Goal: Task Accomplishment & Management: Manage account settings

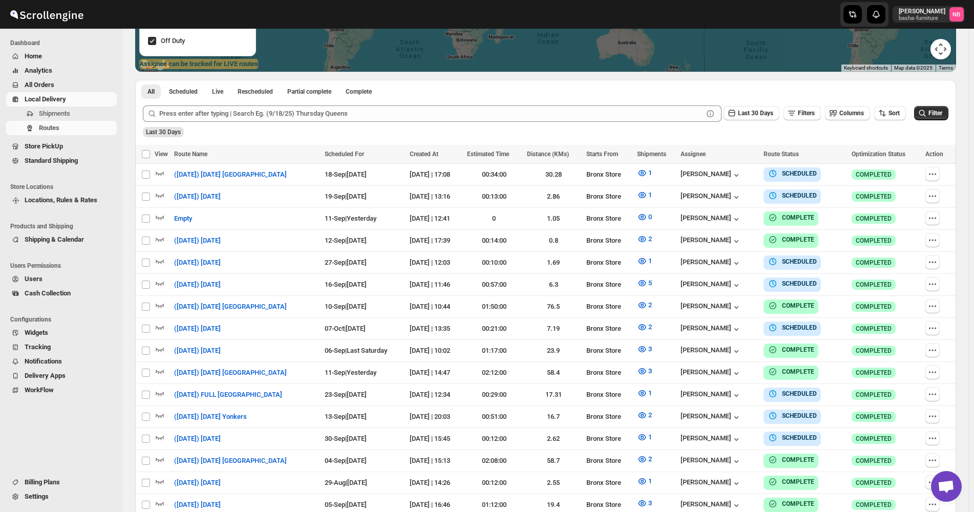
scroll to position [256, 0]
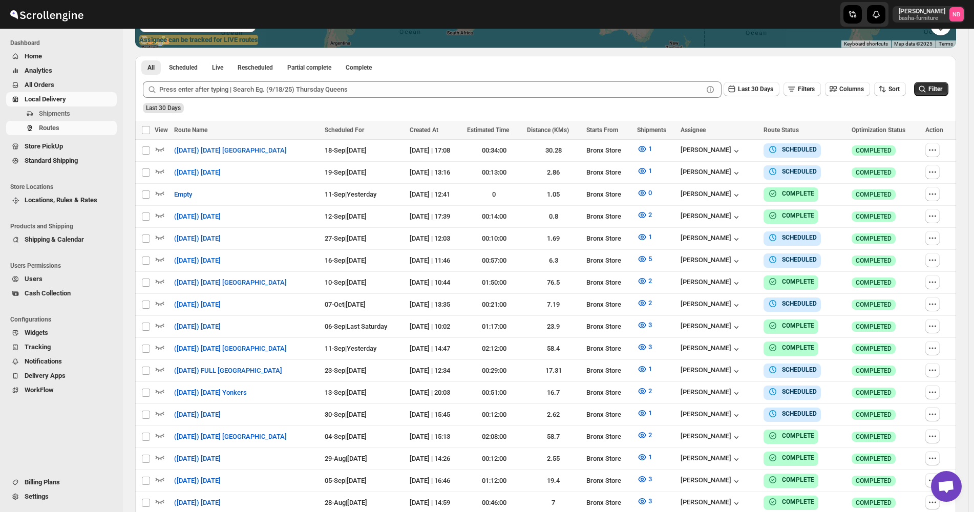
click at [897, 101] on div "Last 30 Days" at bounding box center [544, 104] width 807 height 17
click at [900, 90] on span "Sort" at bounding box center [893, 89] width 11 height 7
click at [887, 153] on ul "Created Date Due Date Route Name Stops Status" at bounding box center [892, 163] width 62 height 90
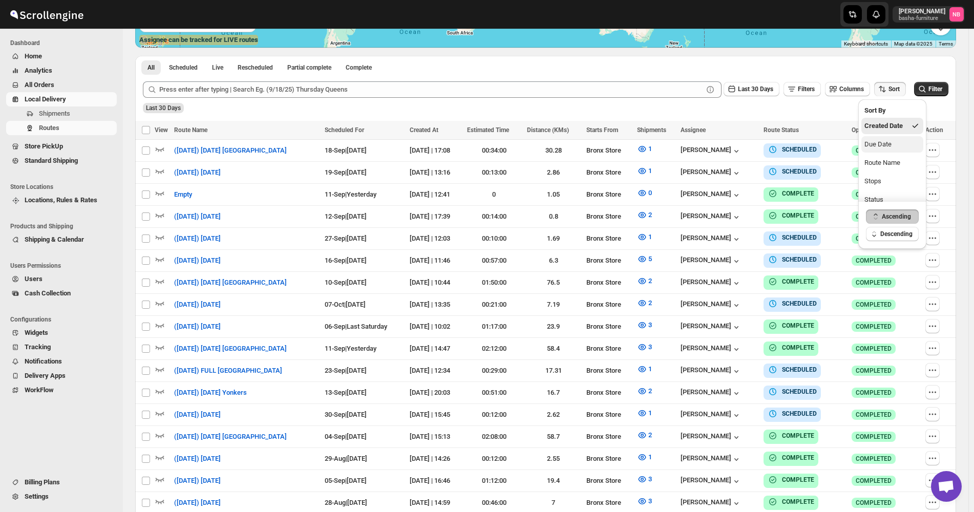
click at [887, 146] on div "Due Date" at bounding box center [877, 144] width 27 height 10
click at [773, 90] on span "Last 30 Days" at bounding box center [755, 89] width 35 height 7
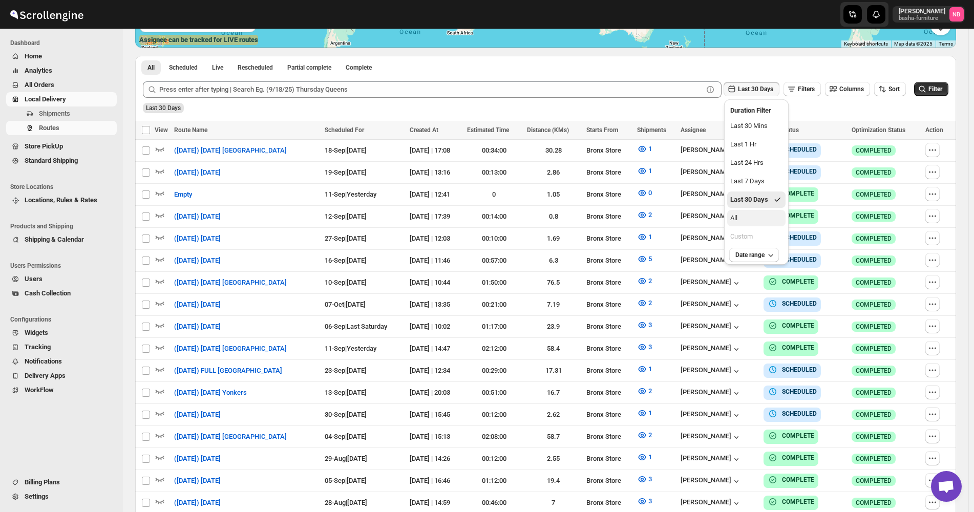
click at [750, 216] on button "All" at bounding box center [756, 218] width 58 height 16
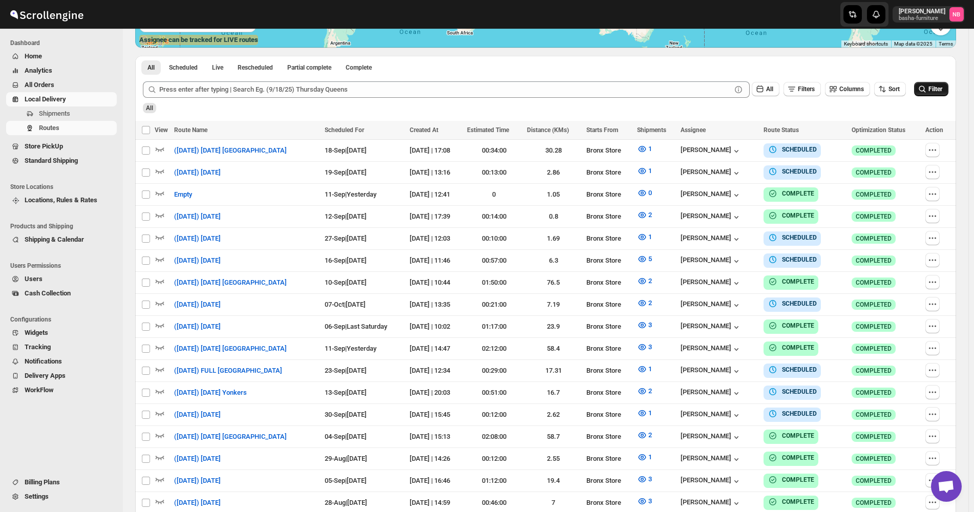
click at [927, 93] on icon "submit" at bounding box center [922, 89] width 10 height 10
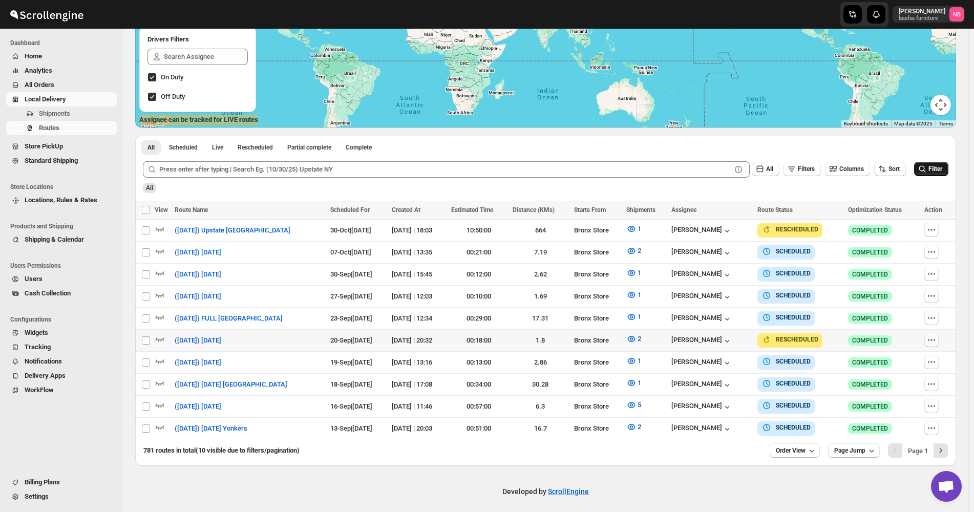
click at [937, 335] on icon "button" at bounding box center [931, 340] width 10 height 10
checkbox input "true"
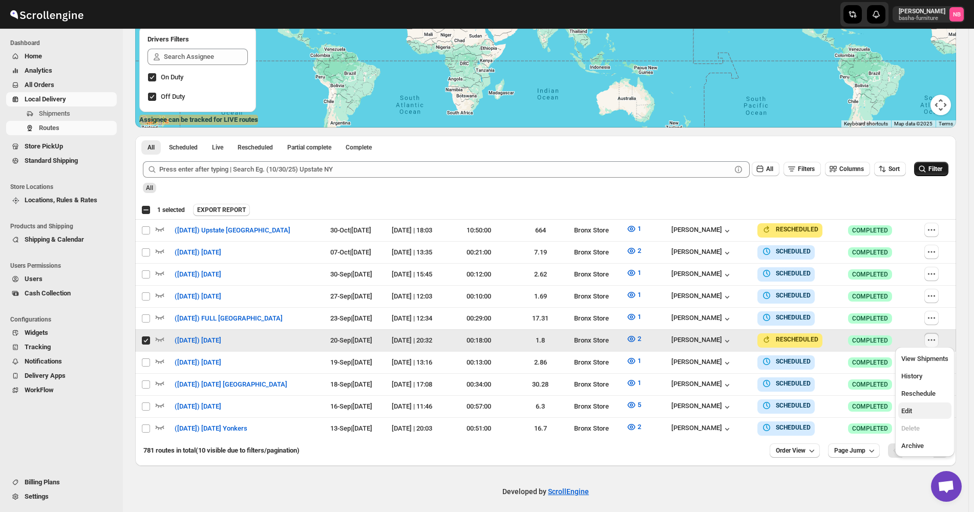
click at [909, 409] on span "Edit" at bounding box center [906, 411] width 11 height 8
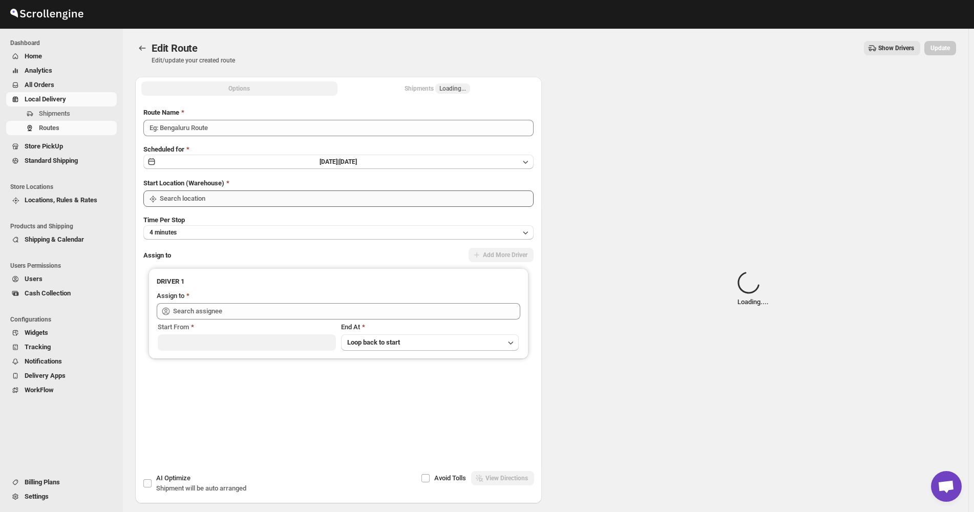
type input "([DATE]) [DATE]"
type input "Bronx Store"
type input "[PERSON_NAME] ([EMAIL_ADDRESS][DOMAIN_NAME])"
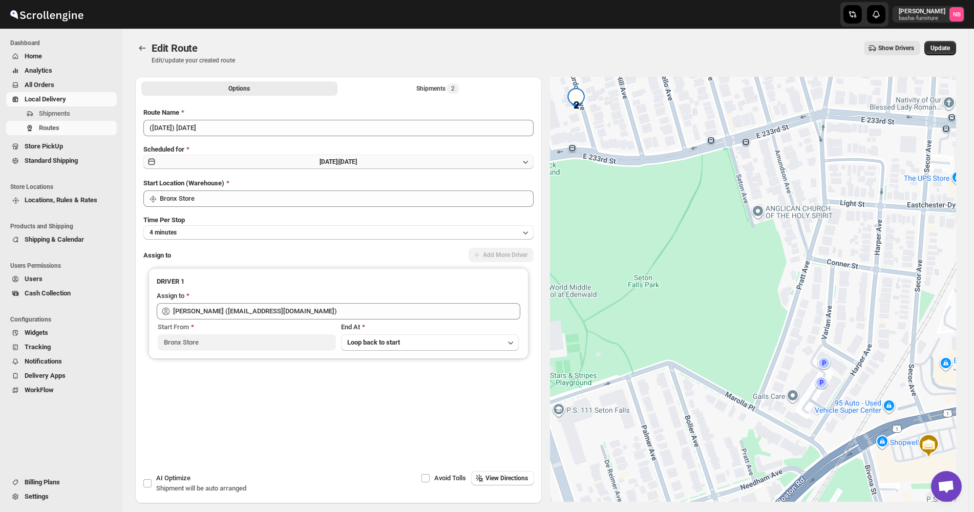
click at [339, 161] on span "[DATE] |" at bounding box center [329, 161] width 19 height 7
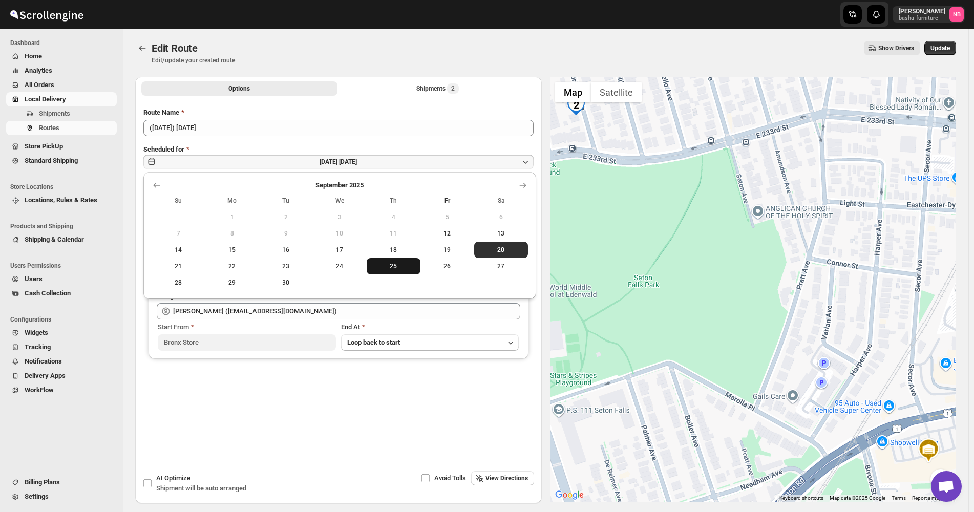
click at [397, 269] on span "25" at bounding box center [394, 266] width 46 height 8
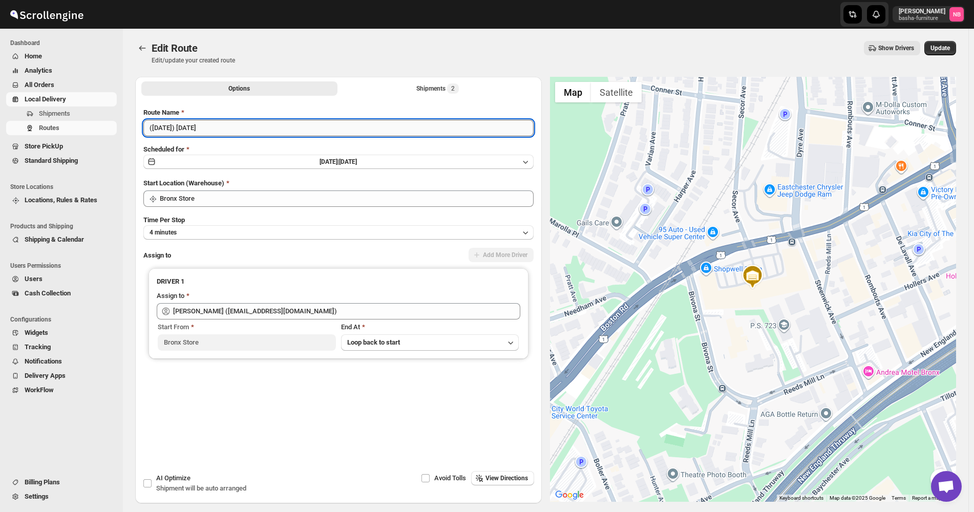
click at [162, 127] on input "([DATE]) [DATE]" at bounding box center [338, 128] width 390 height 16
click at [165, 130] on input "([DATE]) [DATE]" at bounding box center [338, 128] width 390 height 16
type input "([DATE]) [DATE]"
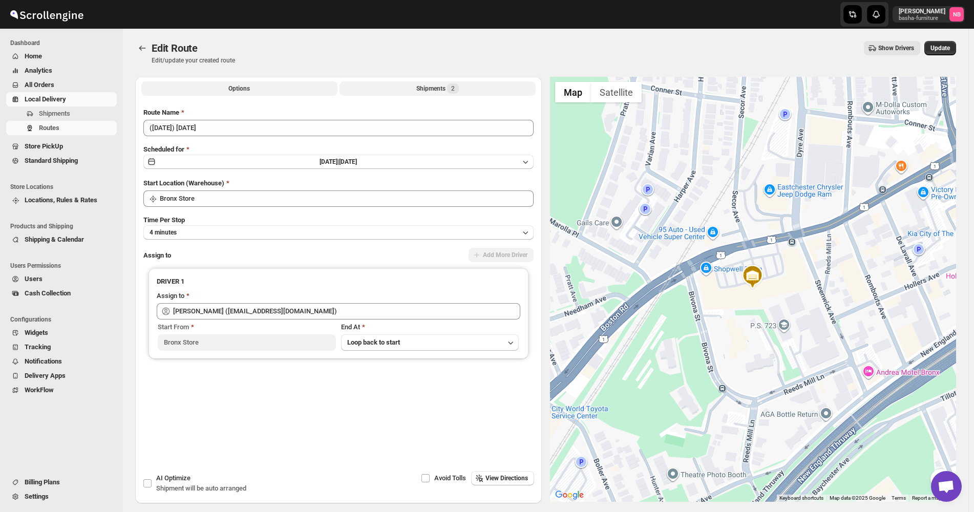
click at [421, 86] on div "Shipments 2" at bounding box center [437, 88] width 42 height 10
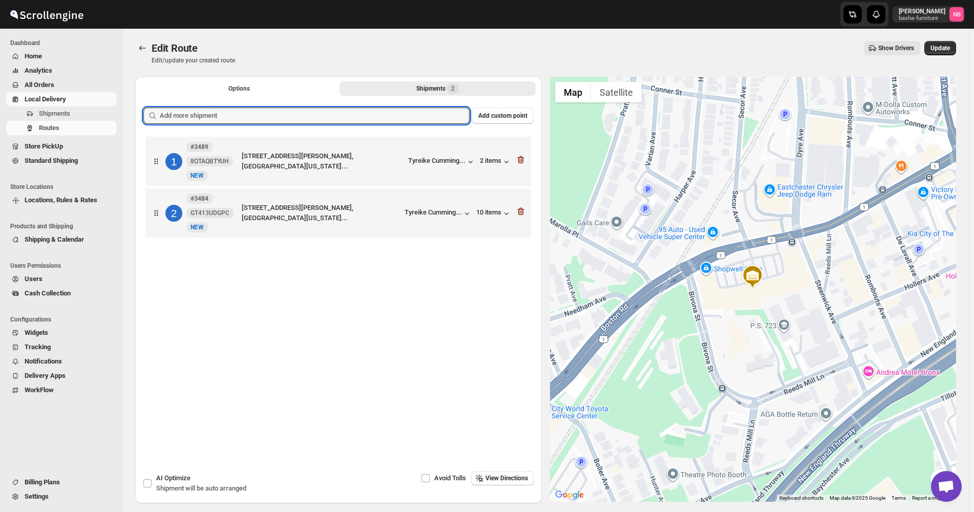
click at [389, 117] on input "text" at bounding box center [315, 116] width 310 height 16
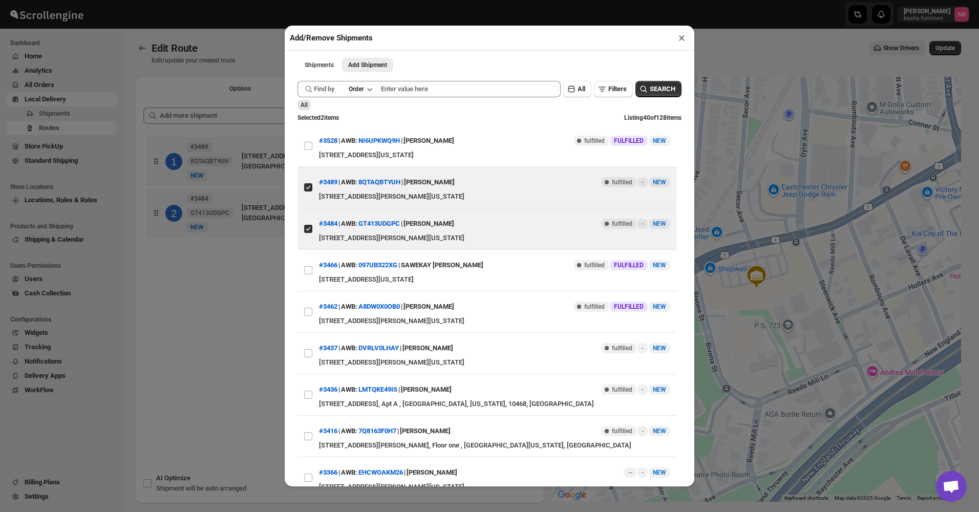
click at [218, 280] on div "Add/Remove Shipments × Shipments Add Shipment More views Shipments Add Shipment…" at bounding box center [489, 256] width 979 height 512
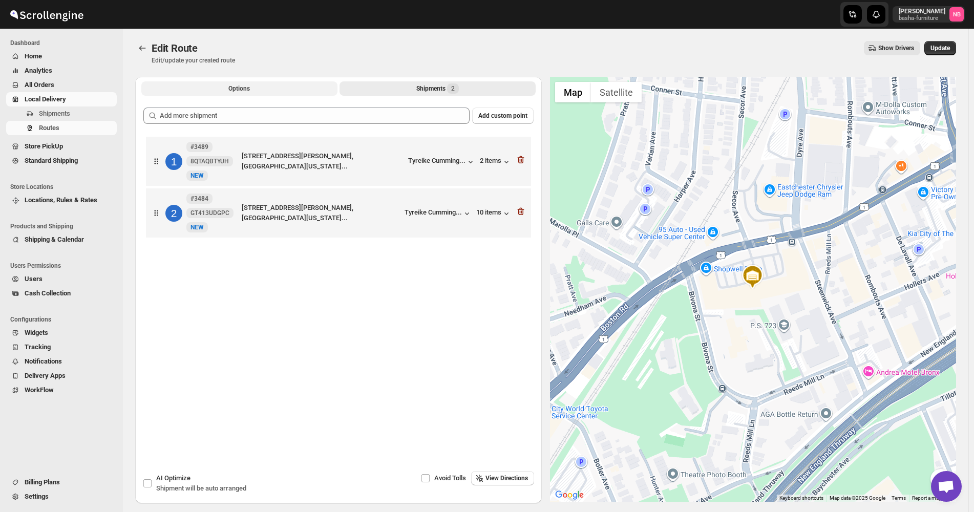
click at [233, 83] on button "Options" at bounding box center [239, 88] width 196 height 14
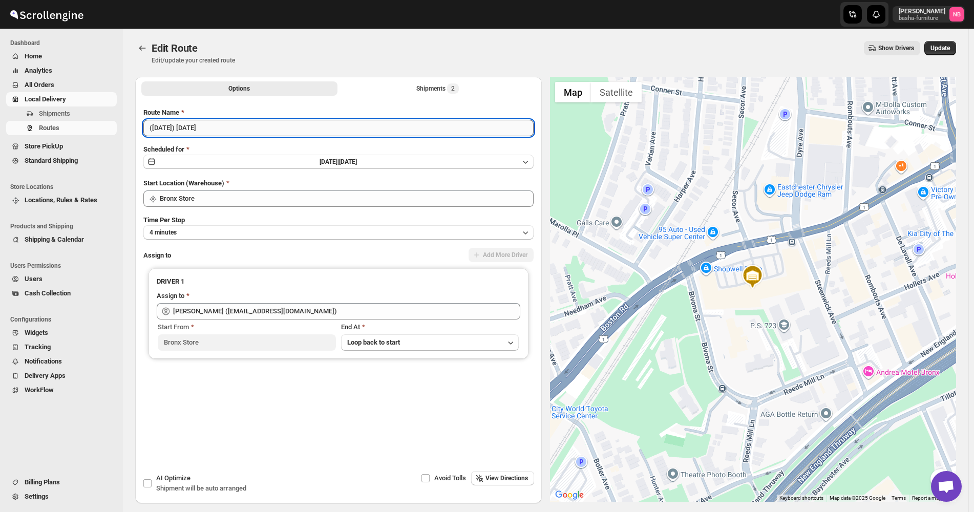
click at [210, 127] on input "([DATE]) [DATE]" at bounding box center [338, 128] width 390 height 16
type input "([DATE]) [DATE]"
click at [604, 54] on div "Show Drivers" at bounding box center [581, 48] width 677 height 14
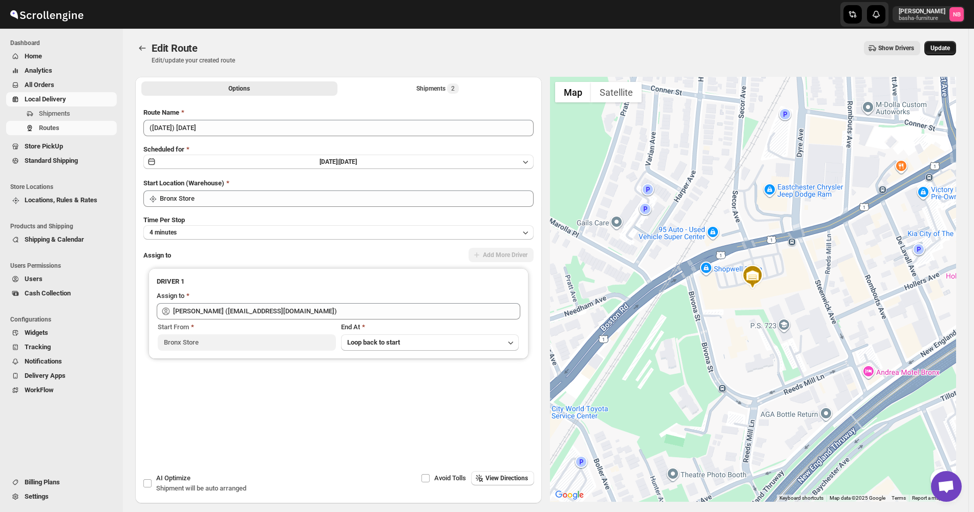
click at [939, 51] on span "Update" at bounding box center [939, 48] width 19 height 8
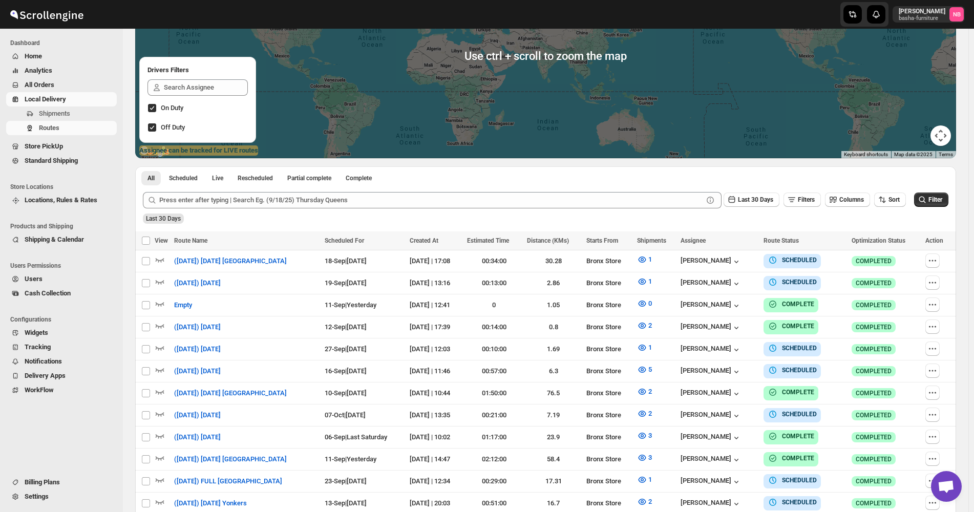
scroll to position [205, 0]
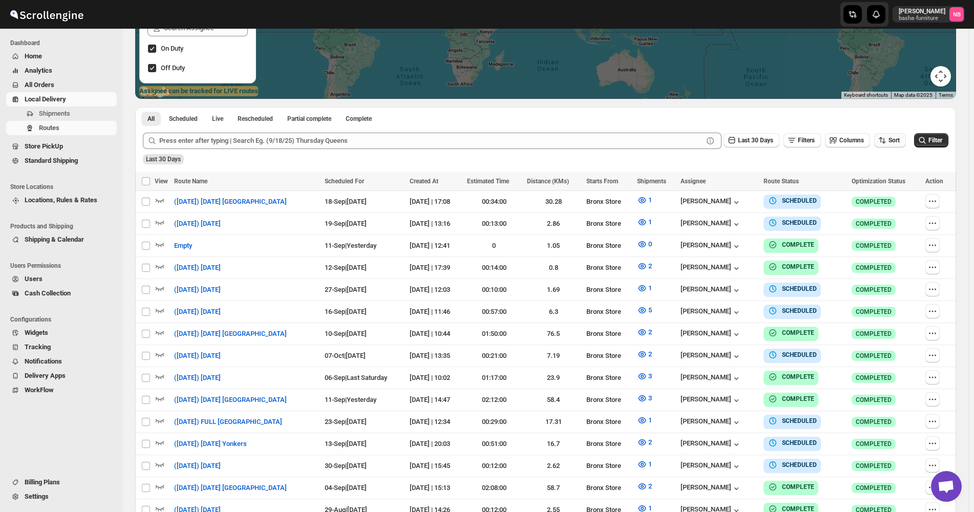
click at [896, 136] on button "Sort" at bounding box center [890, 140] width 32 height 14
click at [890, 185] on button "Created Date" at bounding box center [892, 177] width 62 height 16
click at [884, 197] on div "Due Date" at bounding box center [877, 195] width 27 height 10
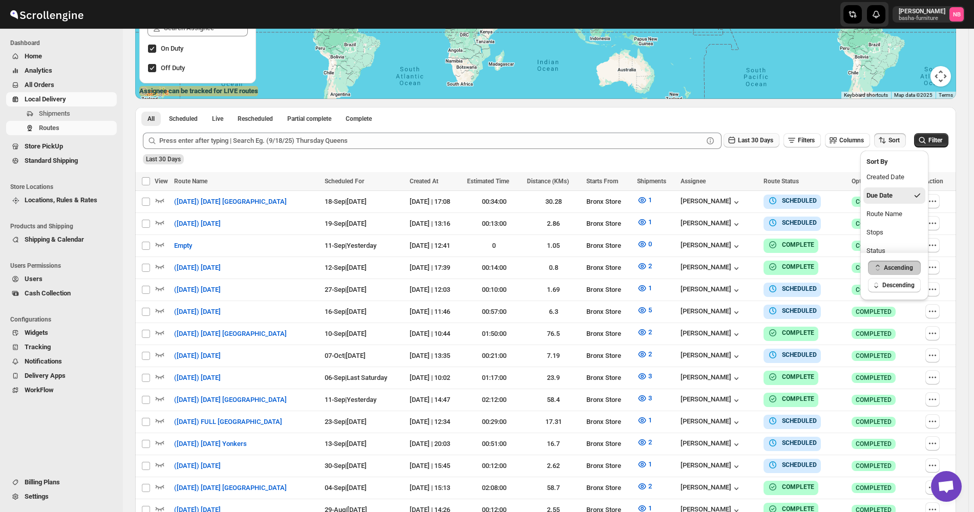
click at [770, 143] on span "Last 30 Days" at bounding box center [755, 140] width 35 height 7
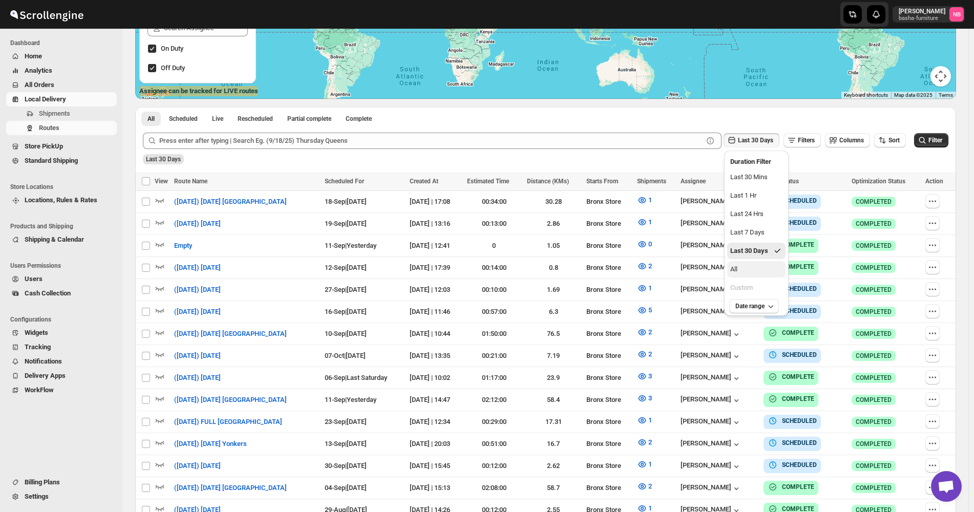
click at [749, 275] on button "All" at bounding box center [756, 269] width 58 height 16
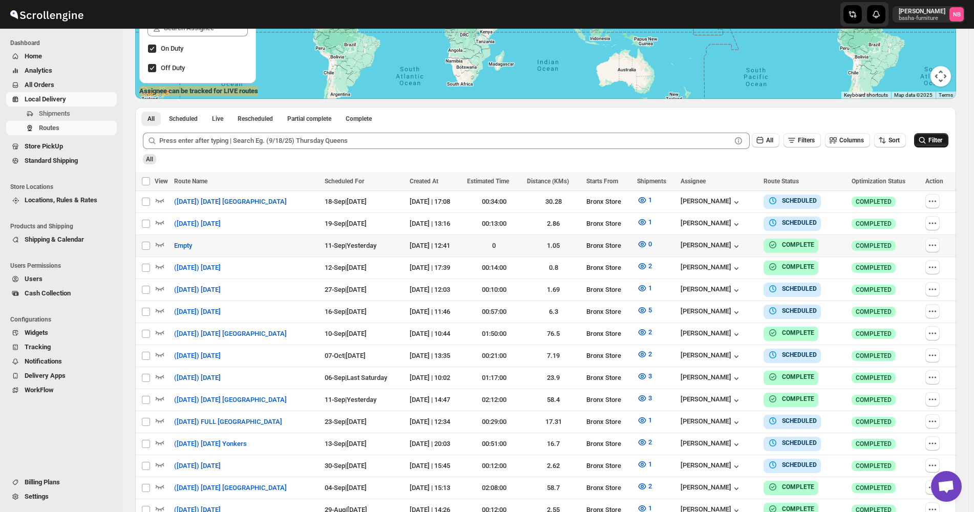
click at [927, 145] on icon "submit" at bounding box center [922, 140] width 10 height 10
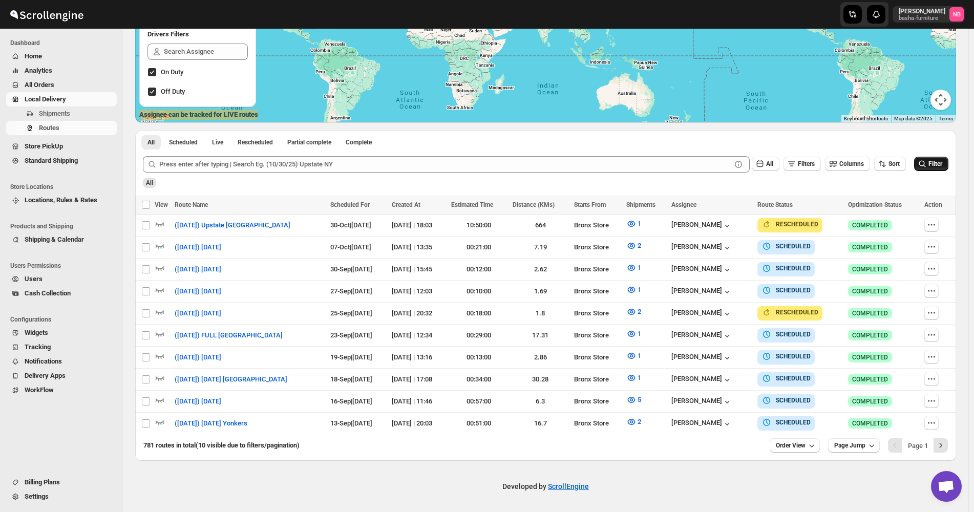
scroll to position [176, 0]
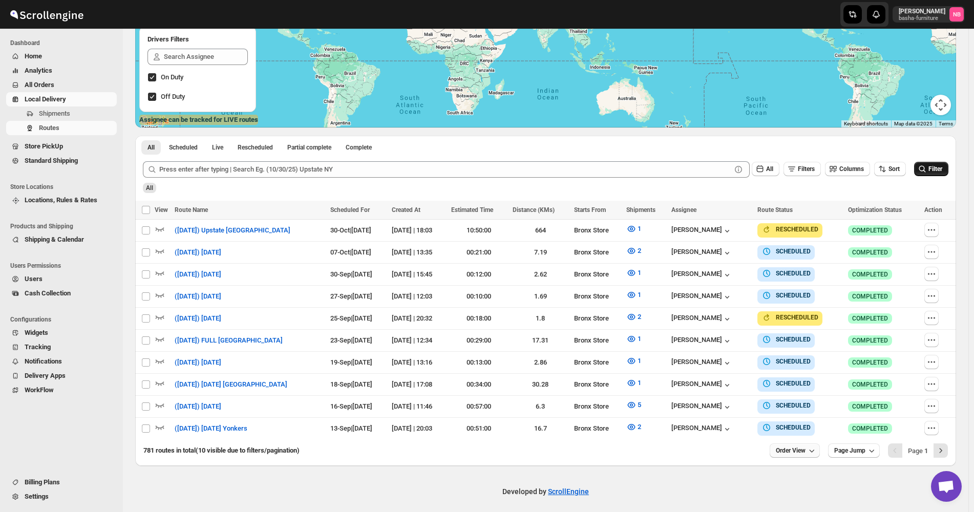
click at [814, 445] on icon "button" at bounding box center [811, 450] width 10 height 10
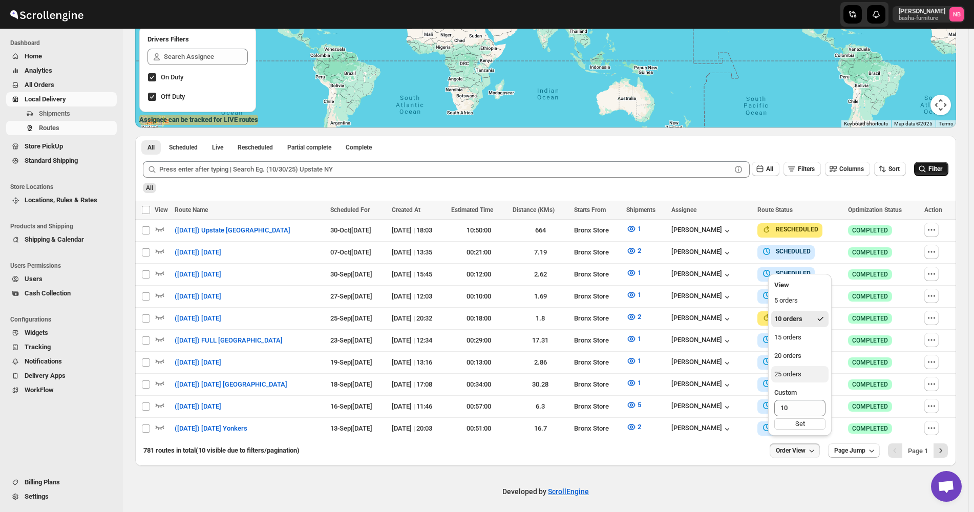
click at [801, 371] on div "25 orders" at bounding box center [787, 374] width 27 height 10
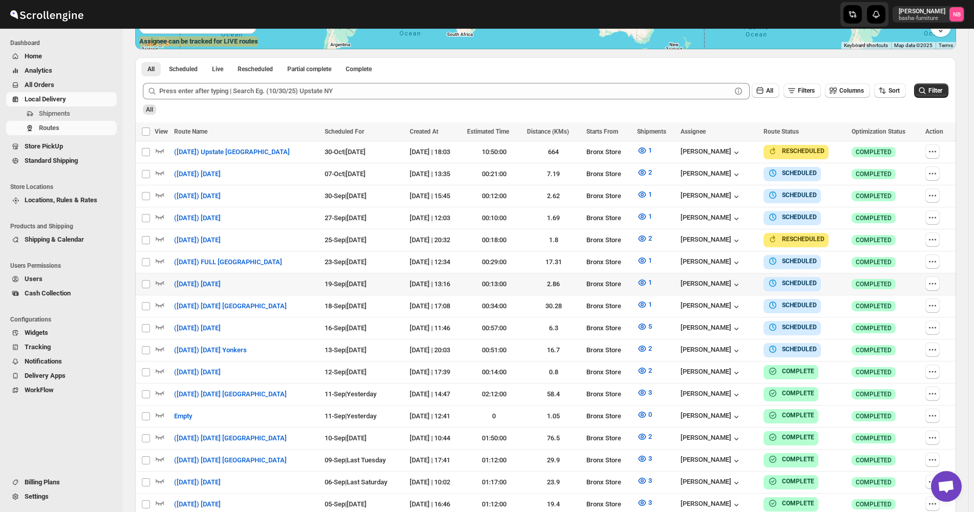
scroll to position [256, 0]
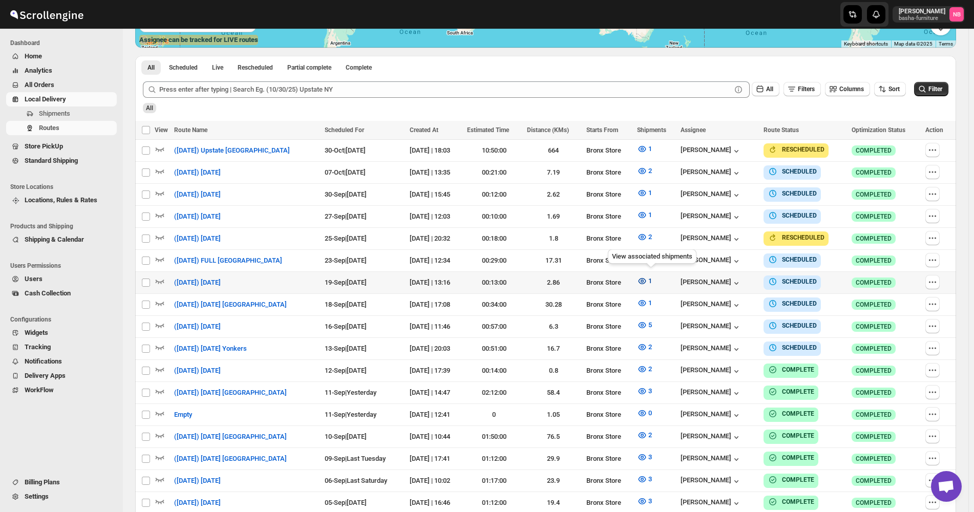
click at [652, 280] on span "1" at bounding box center [650, 281] width 4 height 8
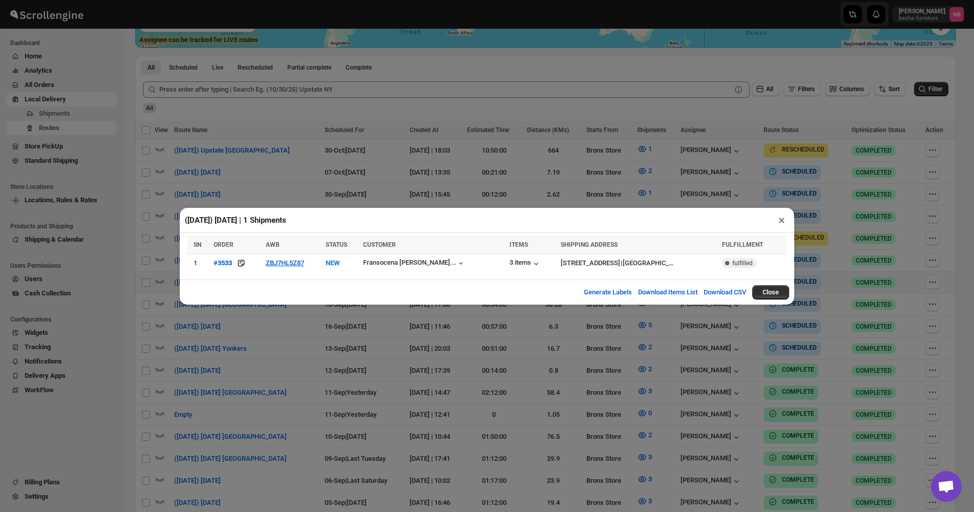
click at [599, 216] on div "([DATE]) [DATE] | 1 Shipments ×" at bounding box center [487, 220] width 614 height 25
click at [613, 186] on div "([DATE]) [DATE] | 1 Shipments × SN ORDER AWB STATUS CUSTOMER ITEMS SHIPPING ADD…" at bounding box center [487, 256] width 974 height 512
